Goal: Find specific page/section: Find specific page/section

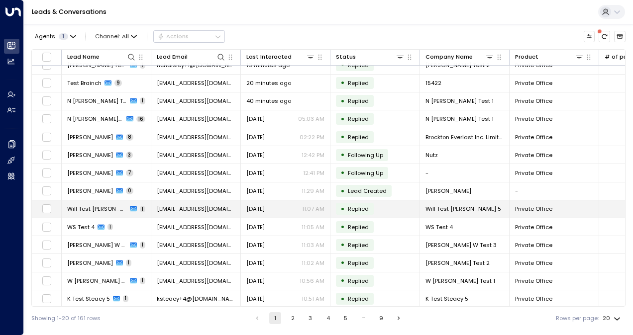
scroll to position [118, 0]
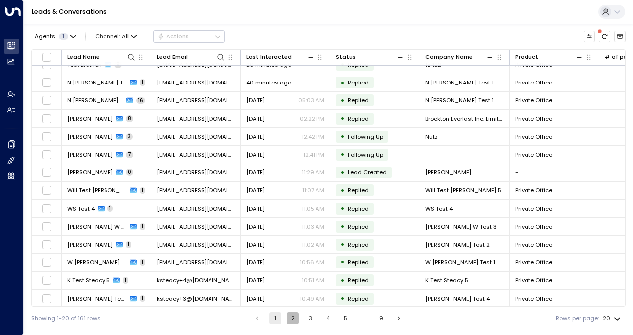
click at [286, 316] on button "2" at bounding box center [292, 318] width 12 height 12
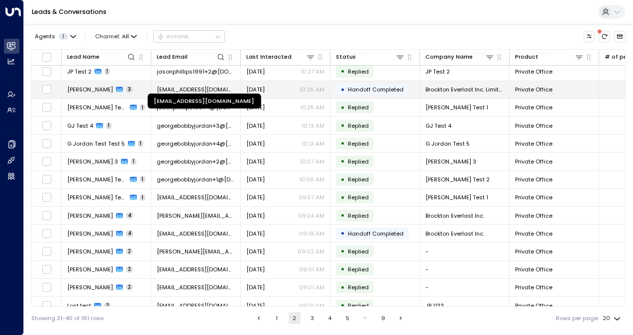
scroll to position [118, 0]
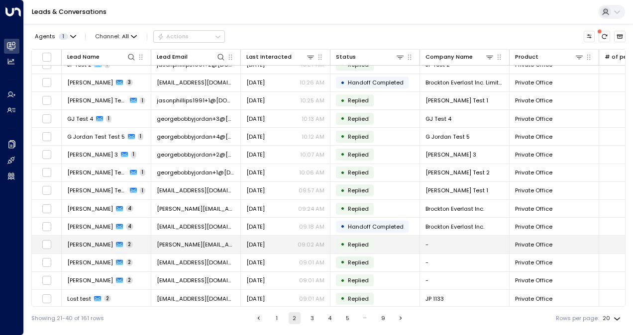
click at [193, 245] on span "toby.ogden@icloud.com" at bounding box center [196, 245] width 78 height 8
